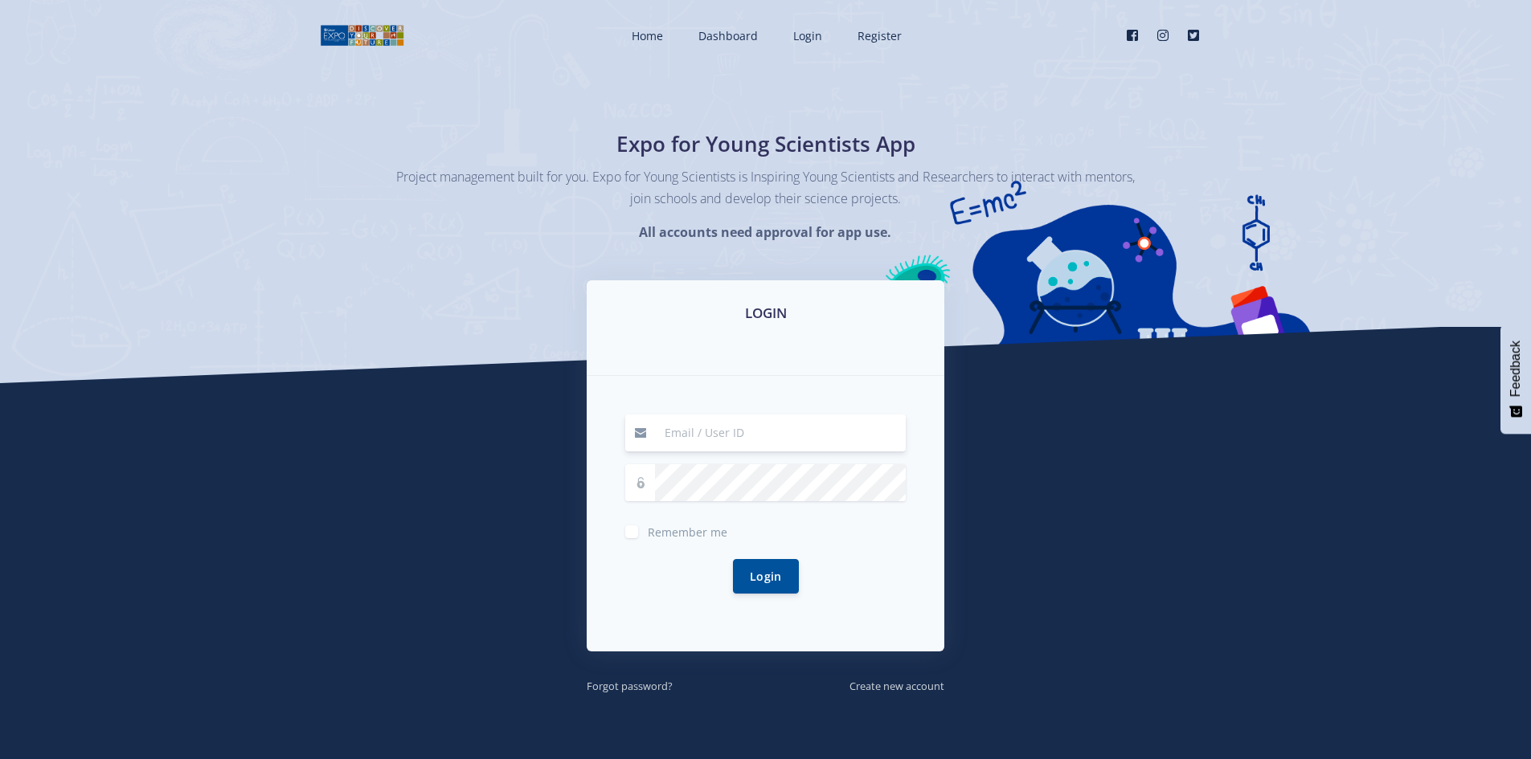
type input "doret.luddick@proconics.co.za"
click at [760, 570] on button "Login" at bounding box center [766, 576] width 66 height 35
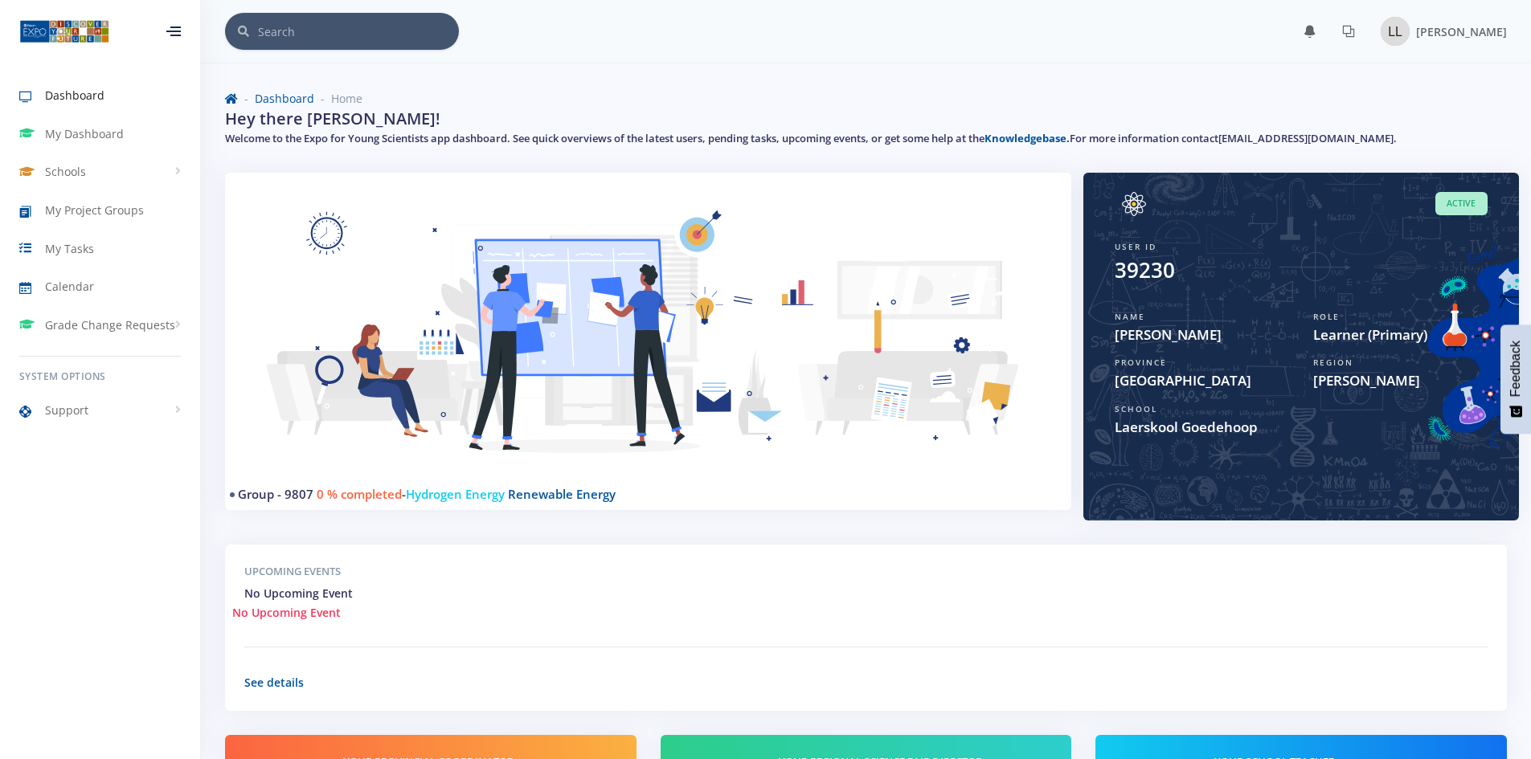
scroll to position [12, 12]
click at [96, 217] on span "My Project Groups" at bounding box center [94, 210] width 99 height 17
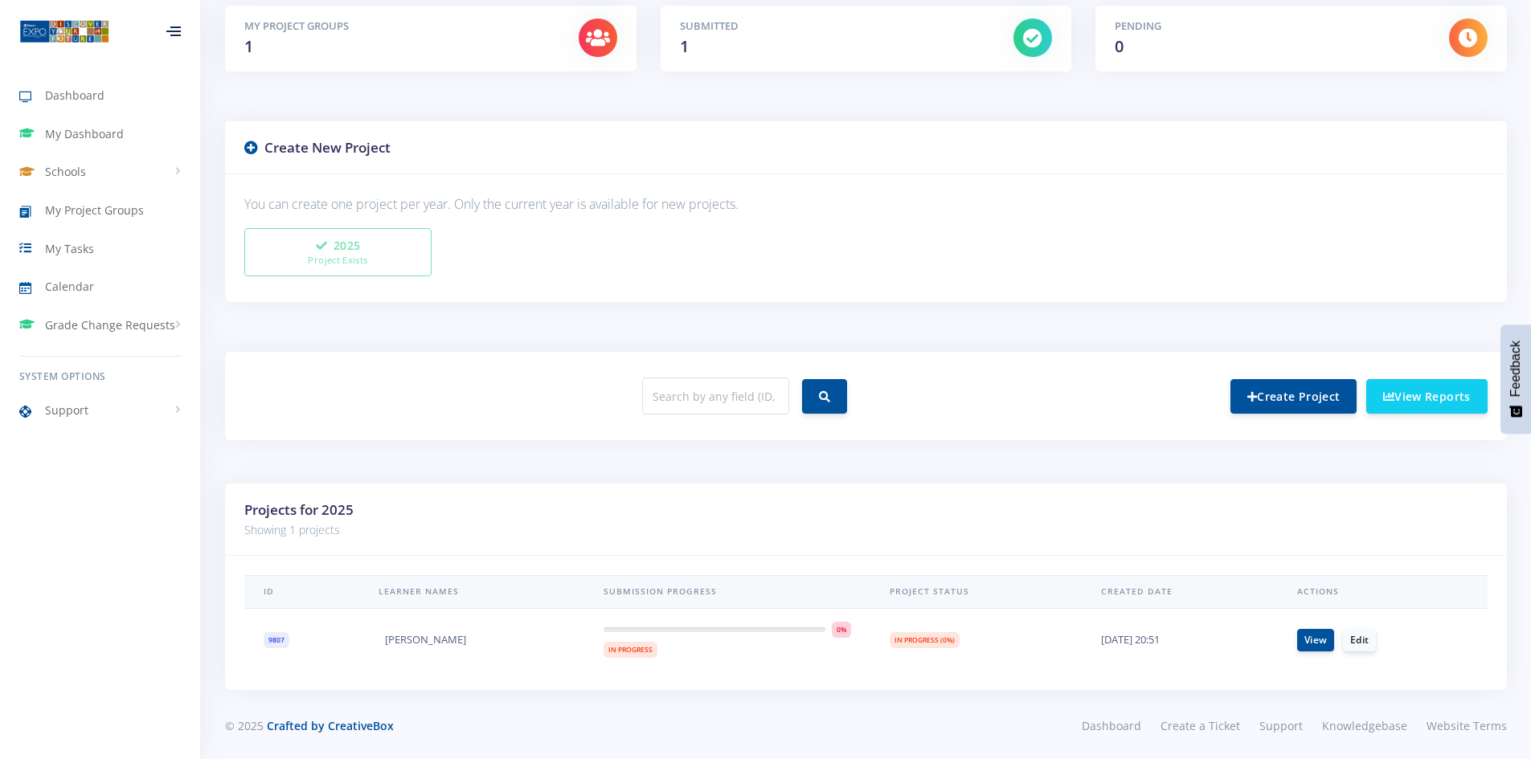
scroll to position [280, 0]
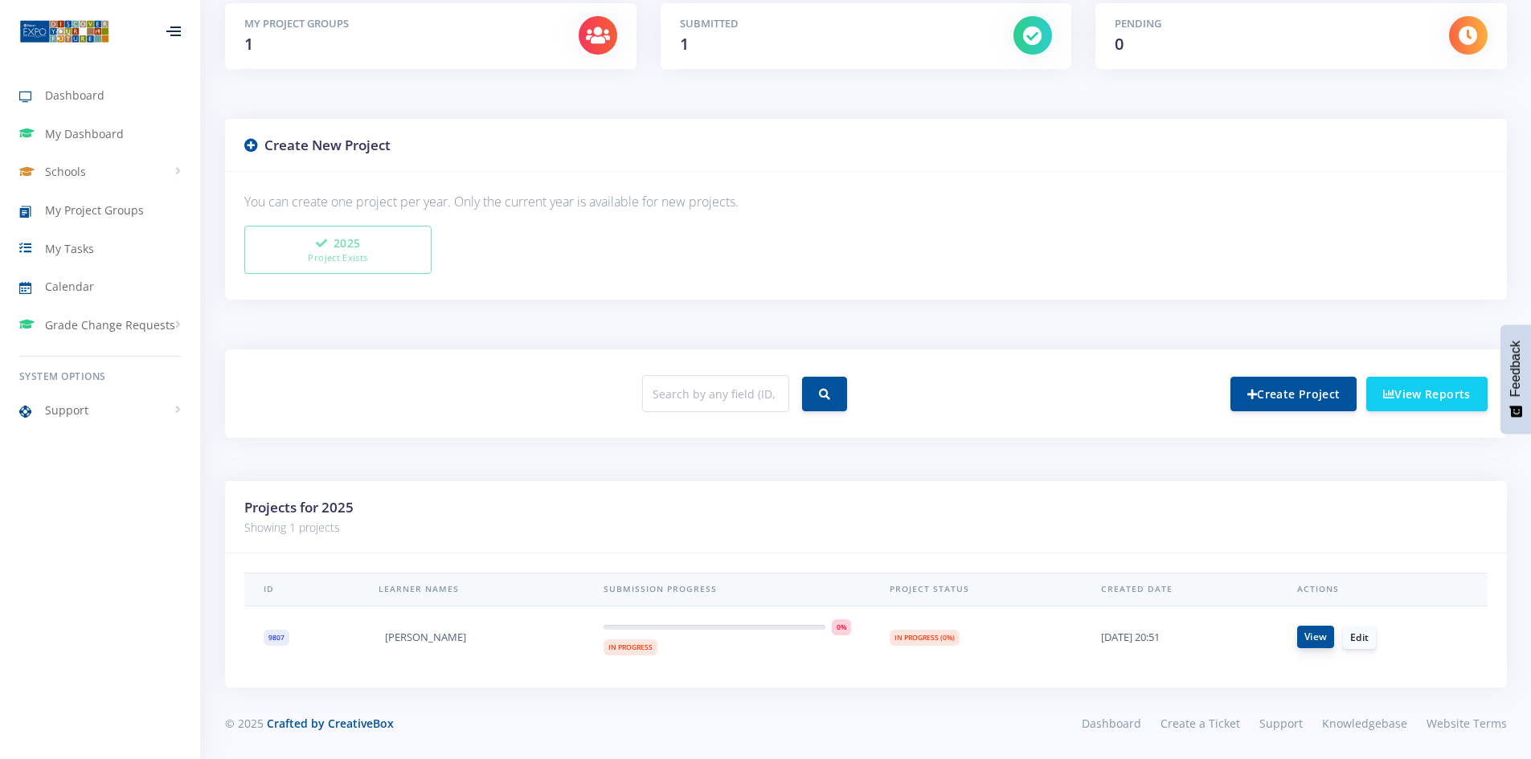
click at [1318, 641] on link "View" at bounding box center [1315, 637] width 37 height 23
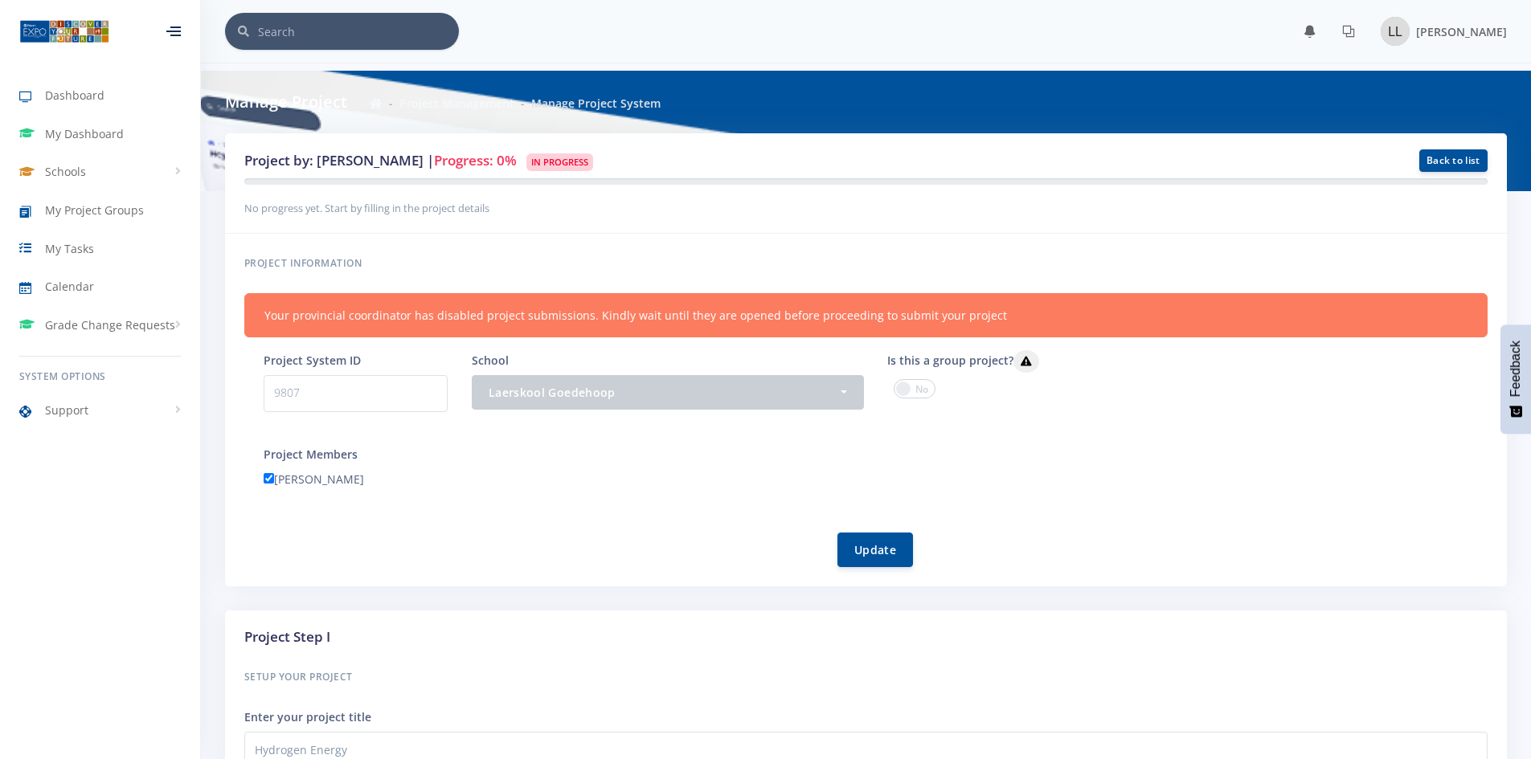
scroll to position [12, 12]
click at [63, 408] on span "Support" at bounding box center [66, 410] width 43 height 17
click at [94, 507] on span "View Tickets" at bounding box center [100, 506] width 58 height 16
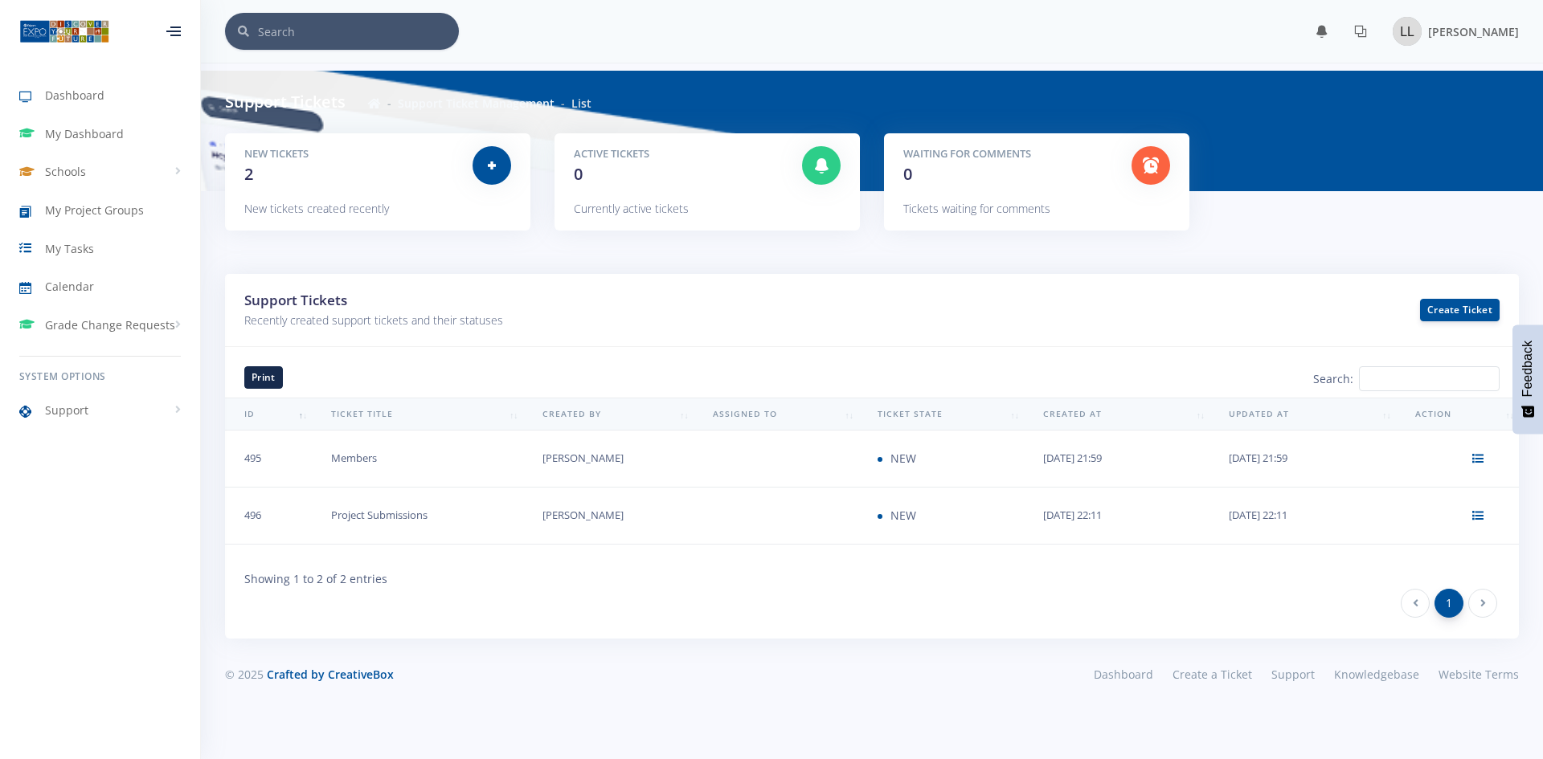
scroll to position [12, 12]
click at [1482, 459] on icon at bounding box center [1477, 457] width 11 height 11
click at [1370, 499] on link "View/Reply" at bounding box center [1416, 496] width 154 height 30
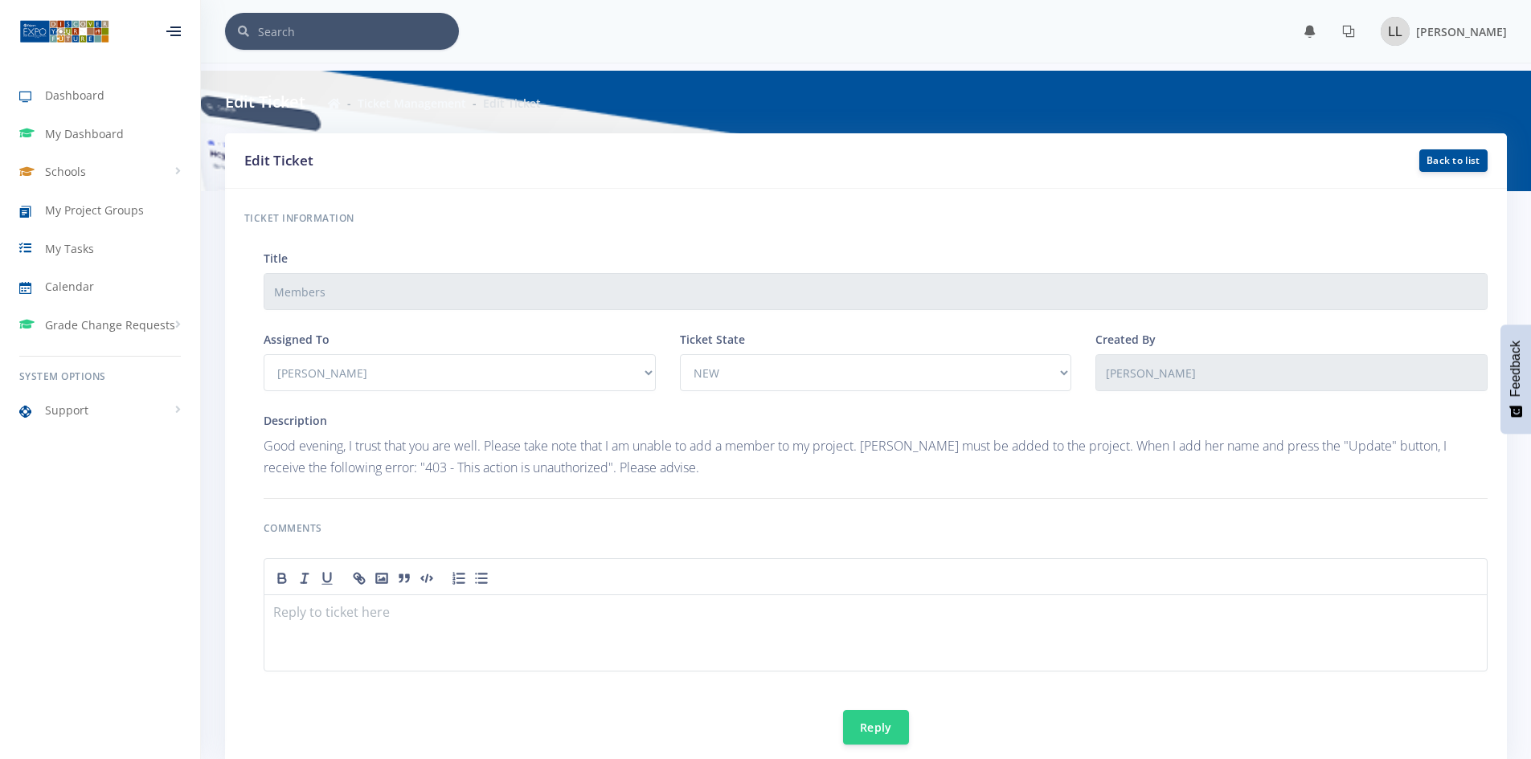
scroll to position [12, 12]
click at [393, 612] on p at bounding box center [875, 615] width 1203 height 22
click at [123, 215] on span "My Project Groups" at bounding box center [94, 210] width 99 height 17
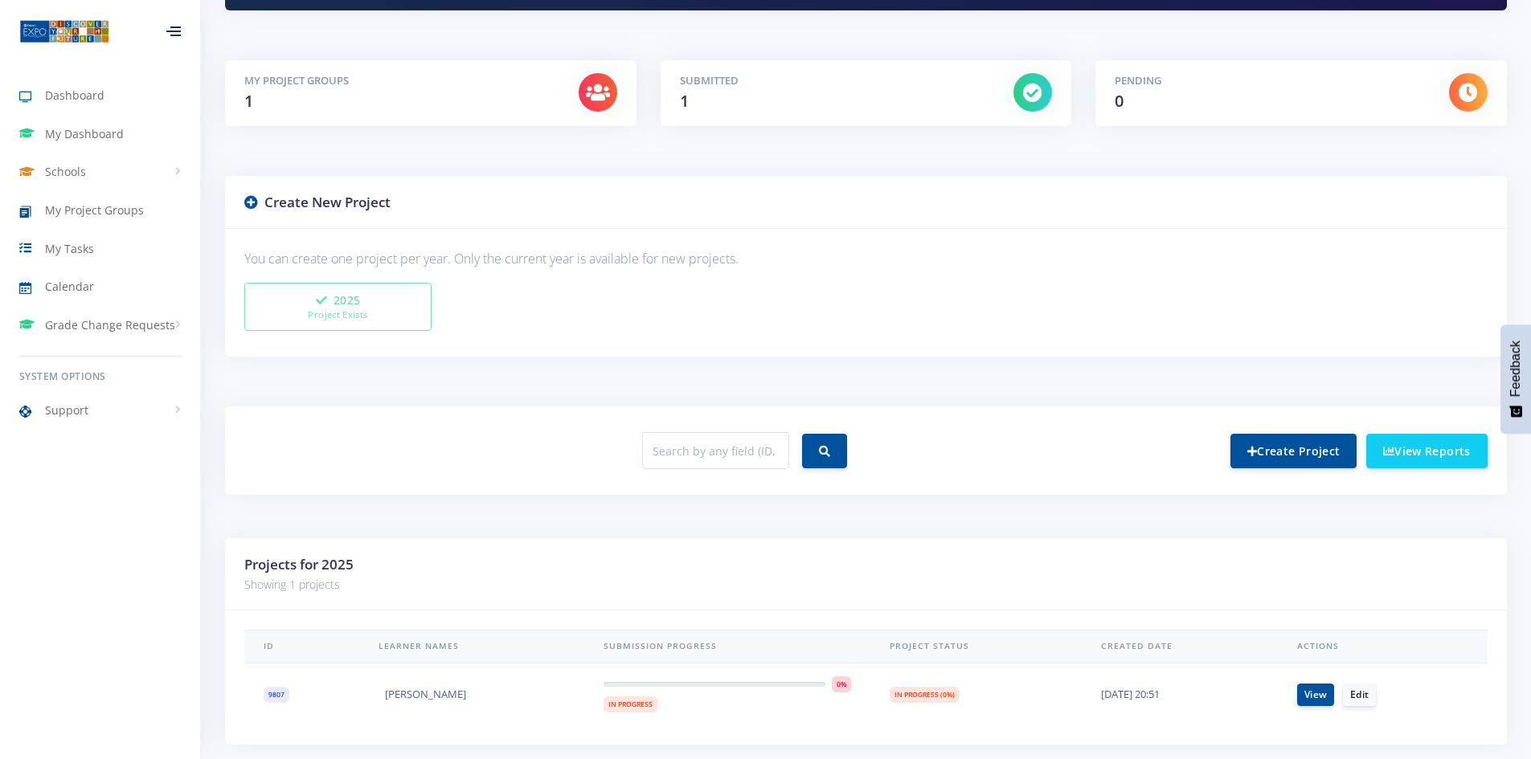
scroll to position [280, 0]
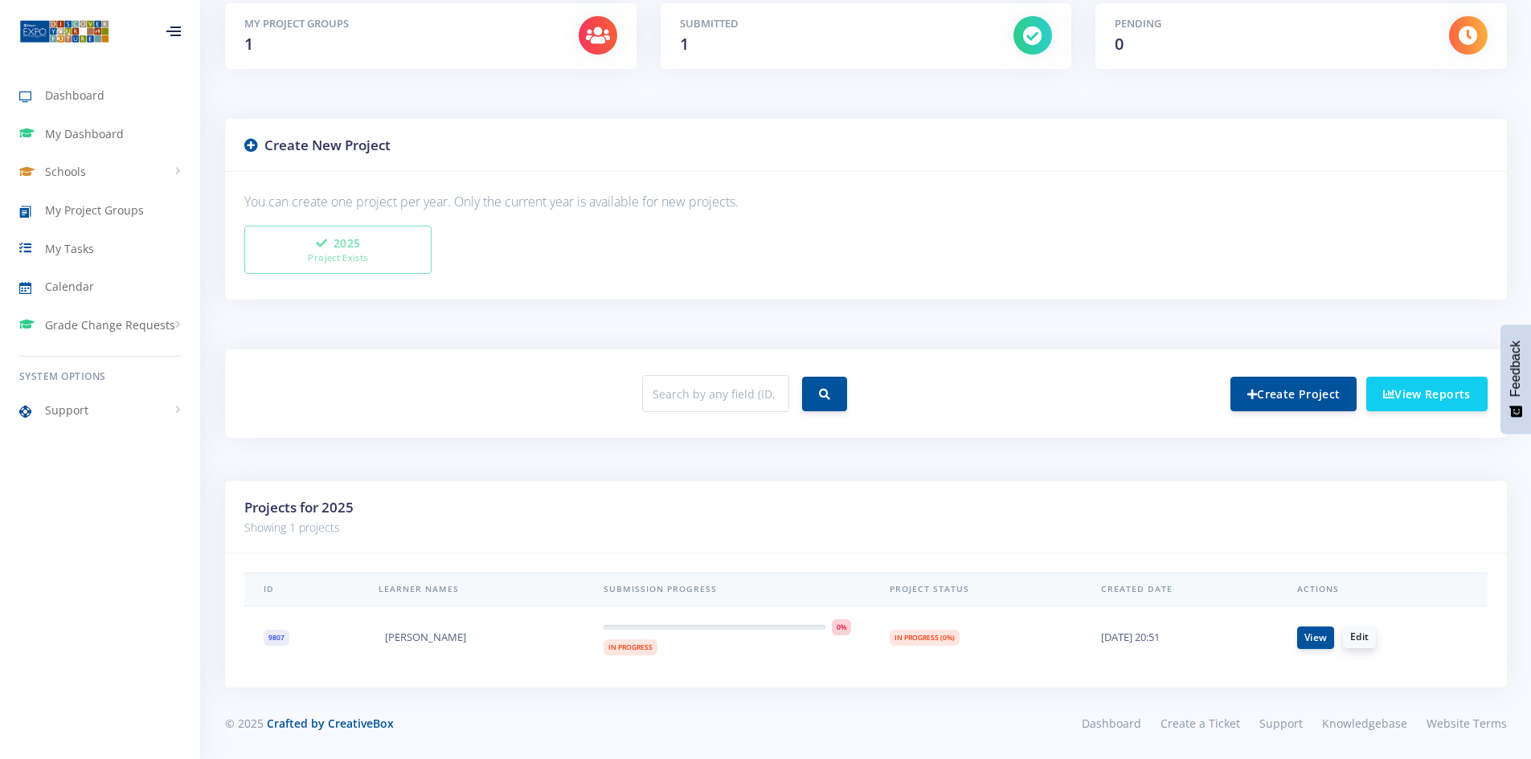
click at [1357, 640] on link "Edit" at bounding box center [1359, 637] width 33 height 23
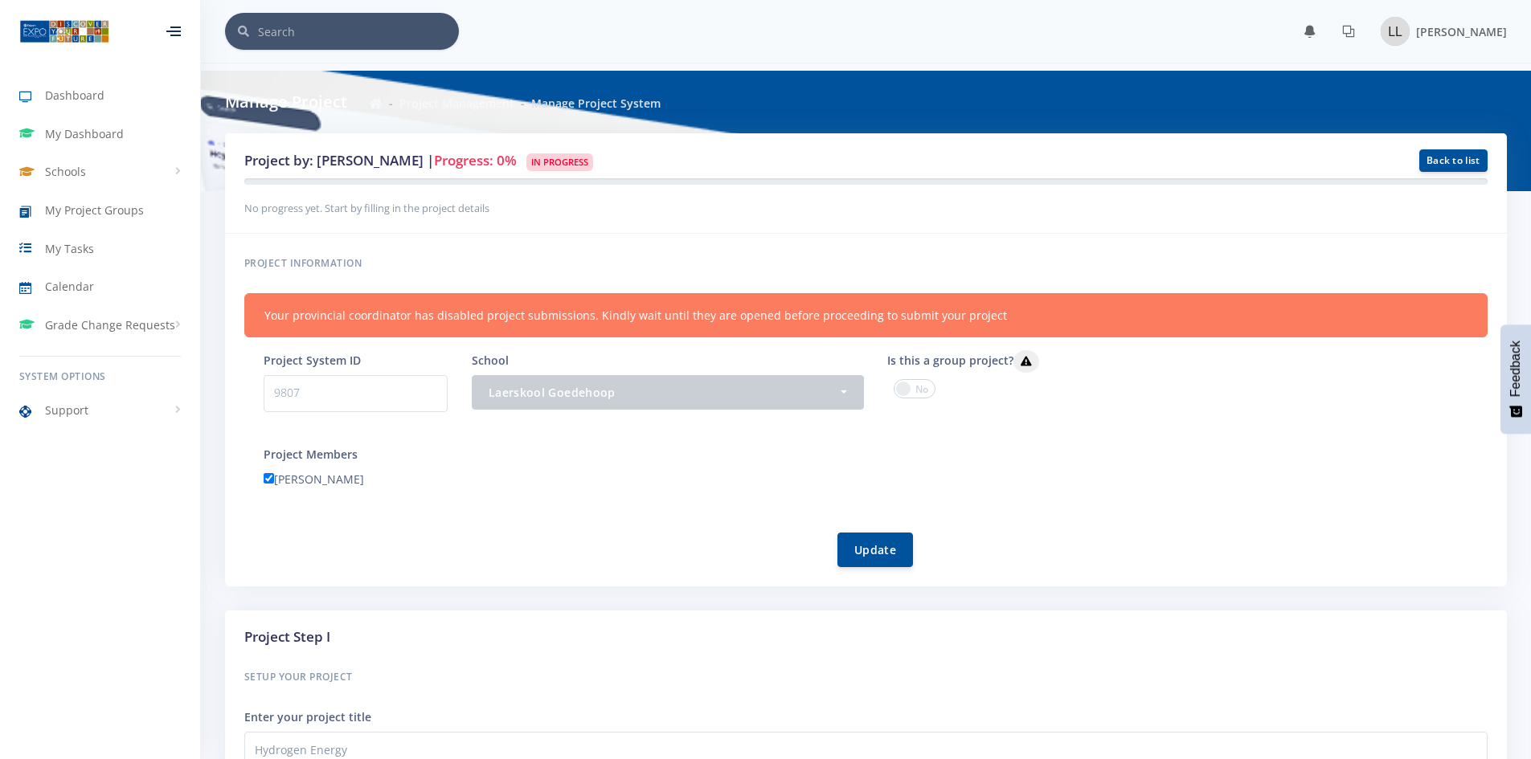
scroll to position [12, 12]
click at [919, 395] on span at bounding box center [915, 388] width 42 height 19
click at [0, 0] on input "checkbox" at bounding box center [0, 0] width 0 height 0
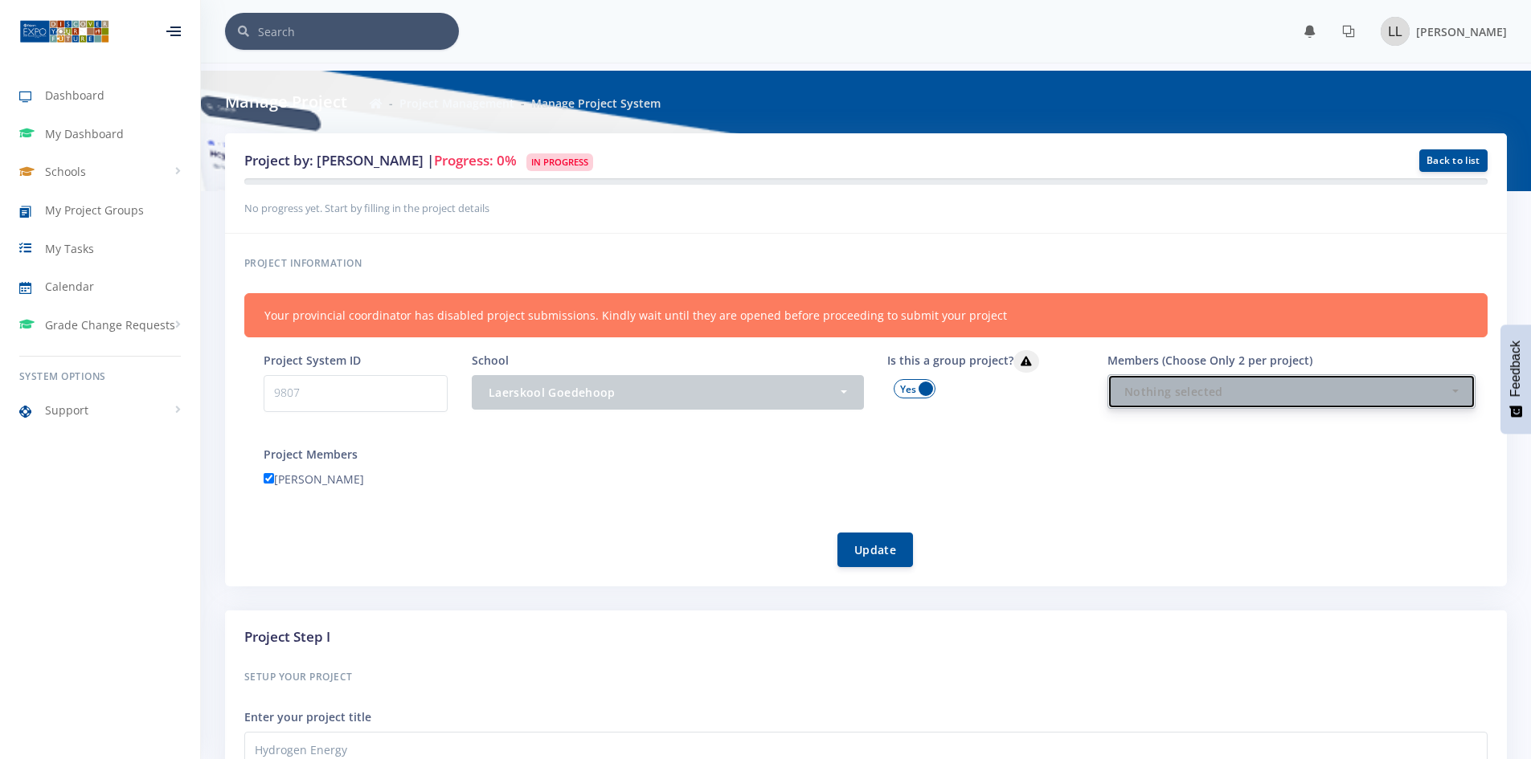
click at [1317, 392] on div "Nothing selected" at bounding box center [1286, 391] width 325 height 17
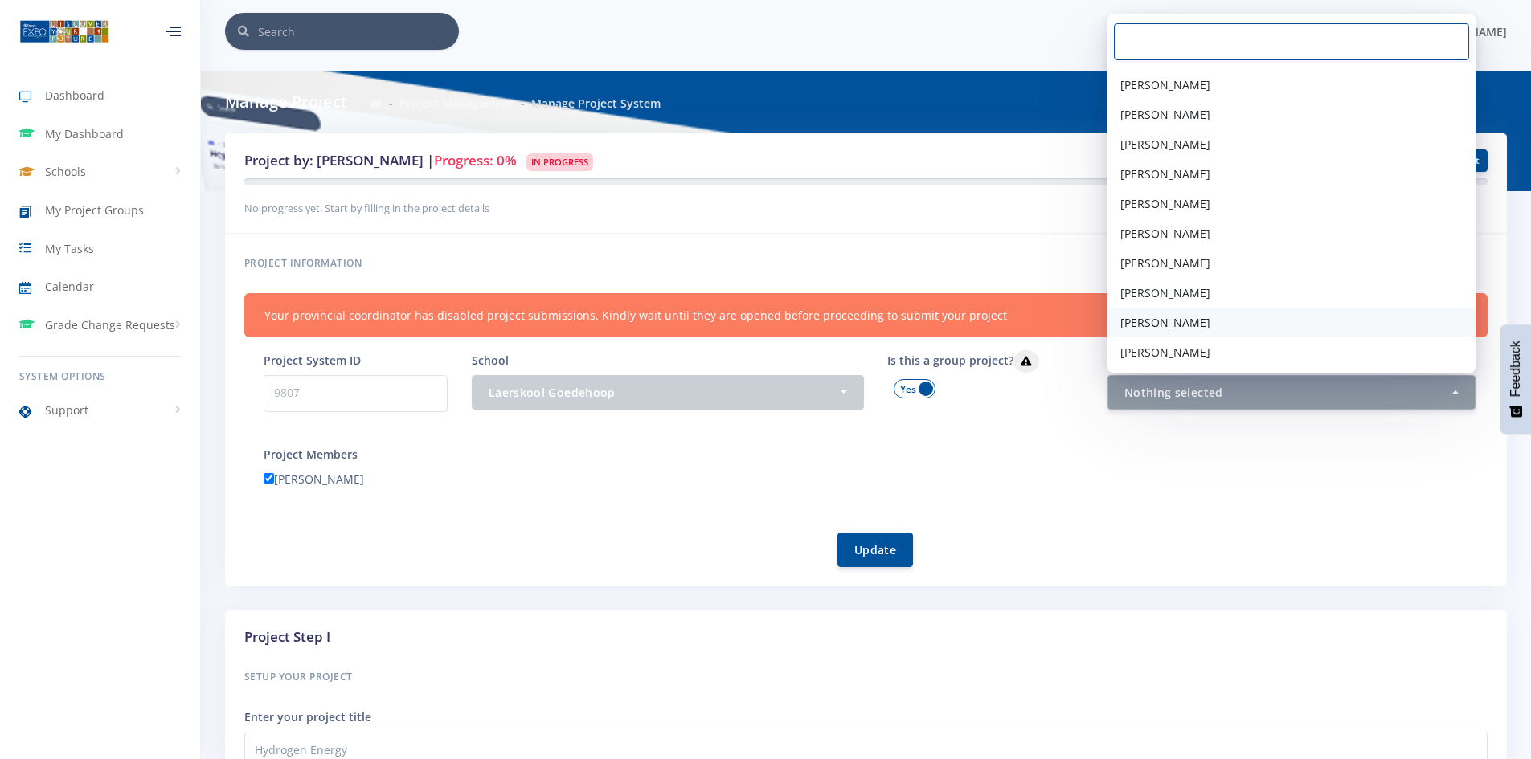
scroll to position [84, 0]
click at [1183, 352] on span "[PERSON_NAME]" at bounding box center [1165, 351] width 90 height 17
select select "39231"
click at [1280, 486] on div "[PERSON_NAME]" at bounding box center [876, 481] width 1248 height 25
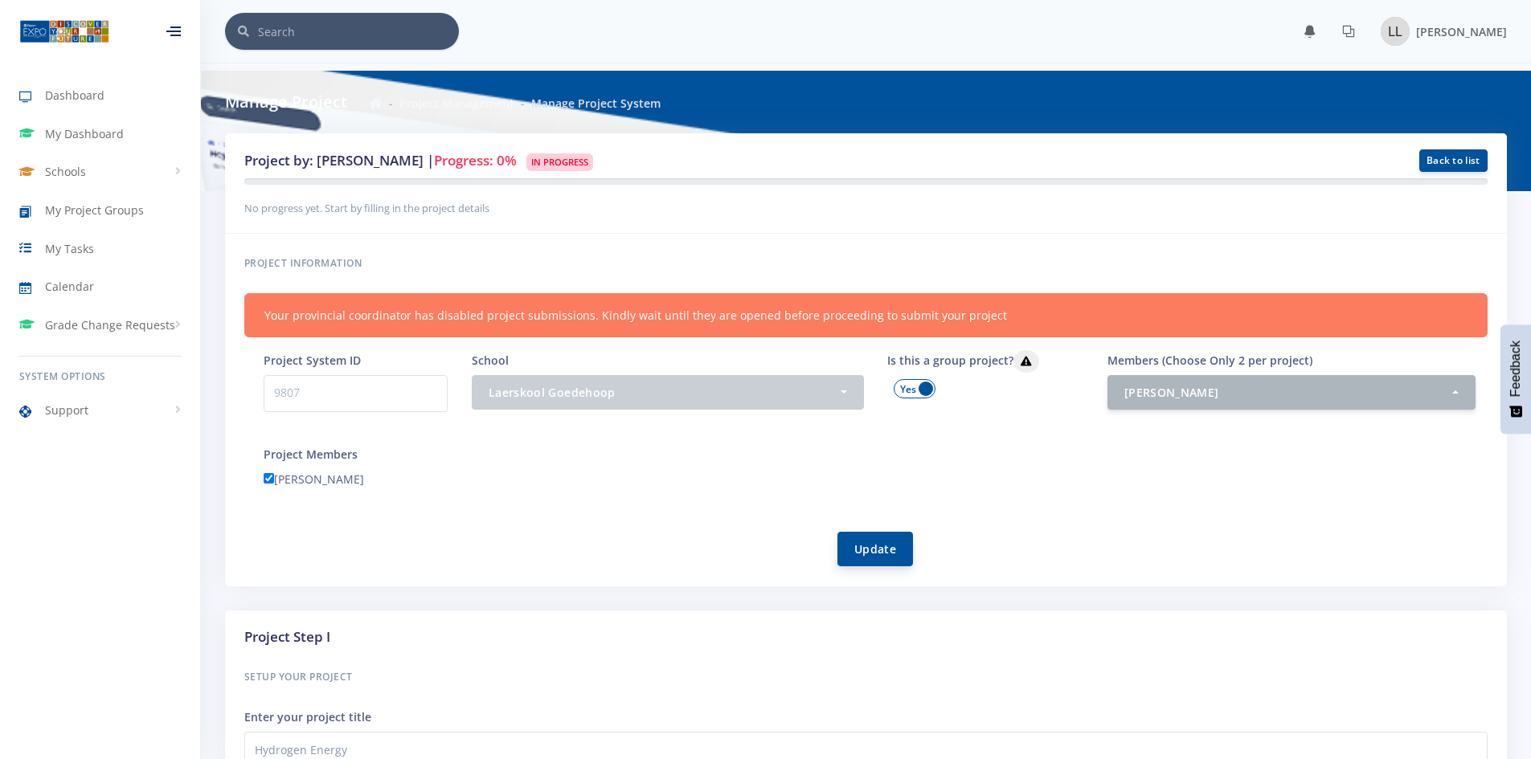
click at [882, 546] on button "Update" at bounding box center [875, 549] width 76 height 35
